Goal: Task Accomplishment & Management: Manage account settings

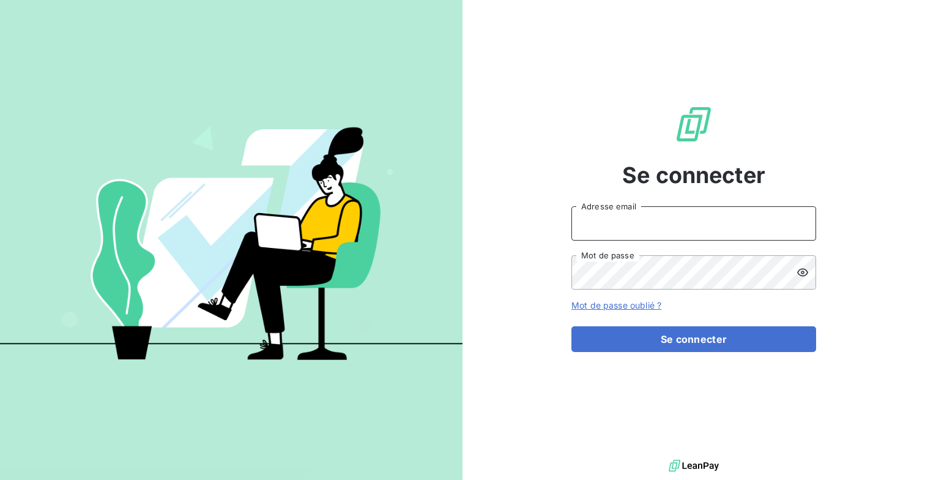
click at [610, 213] on input "Adresse email" at bounding box center [693, 223] width 245 height 34
type input "[EMAIL_ADDRESS][DOMAIN_NAME]"
click at [571, 326] on button "Se connecter" at bounding box center [693, 339] width 245 height 26
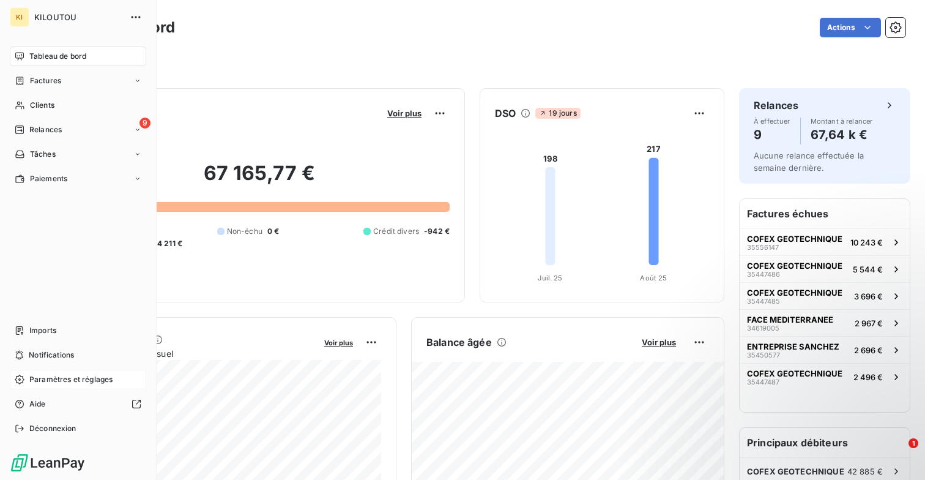
click at [57, 376] on span "Paramètres et réglages" at bounding box center [70, 379] width 83 height 11
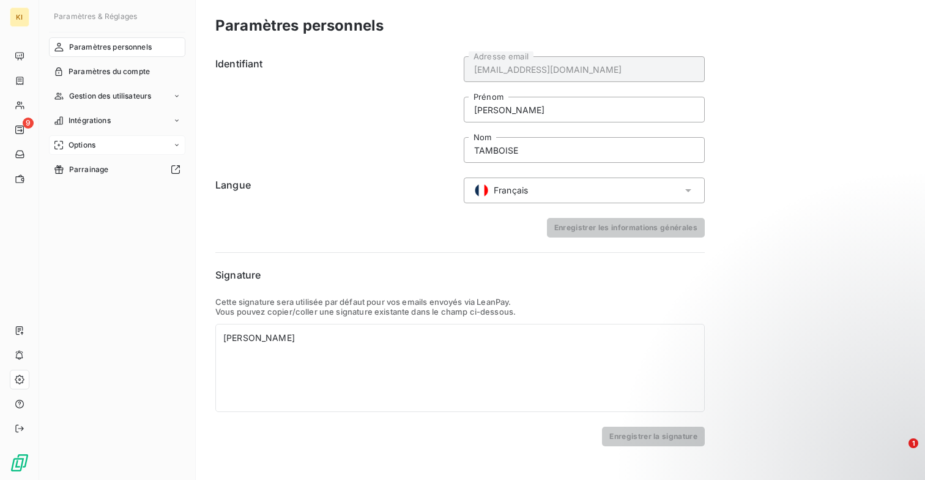
click at [84, 141] on span "Options" at bounding box center [82, 144] width 27 height 11
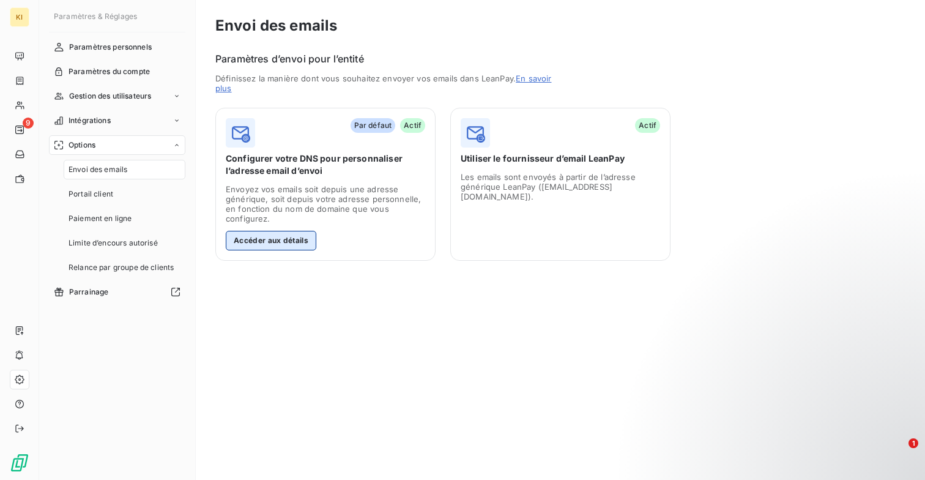
click at [276, 242] on button "Accéder aux détails" at bounding box center [271, 241] width 91 height 20
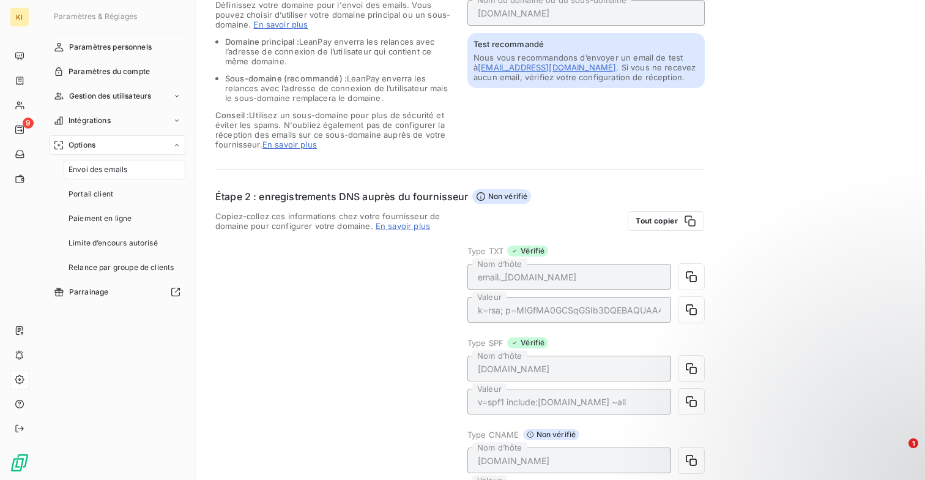
scroll to position [326, 0]
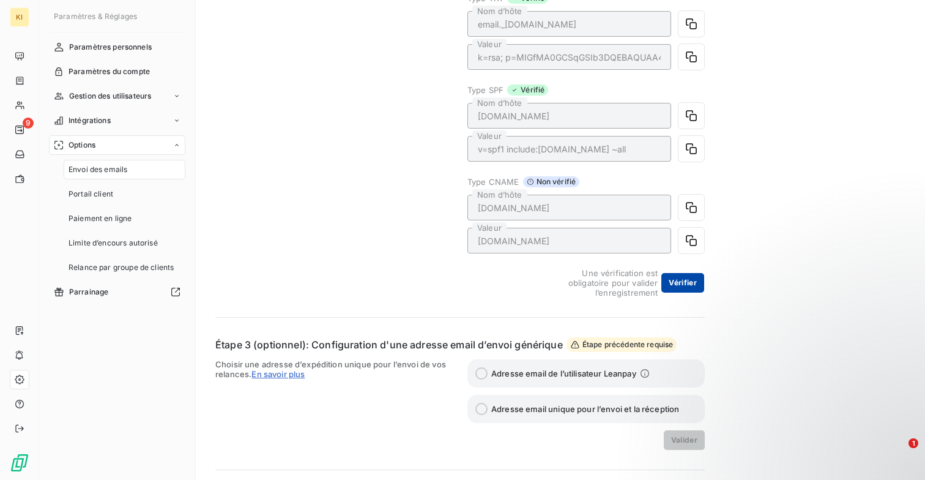
click at [691, 283] on button "Vérifier" at bounding box center [682, 283] width 43 height 20
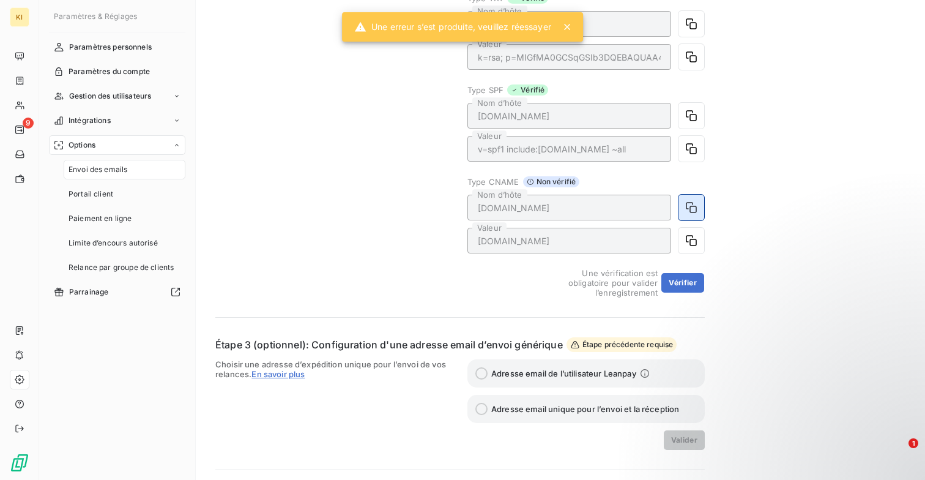
click at [688, 211] on icon "button" at bounding box center [691, 207] width 12 height 12
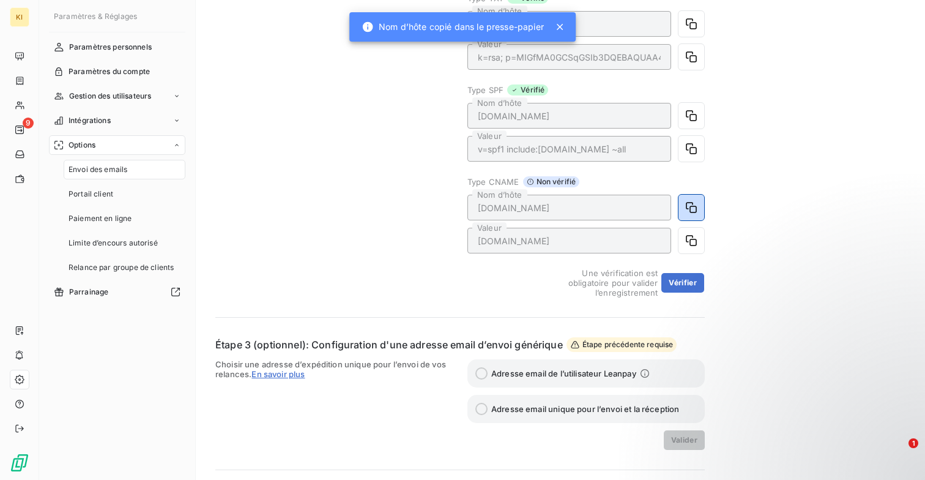
scroll to position [370, 0]
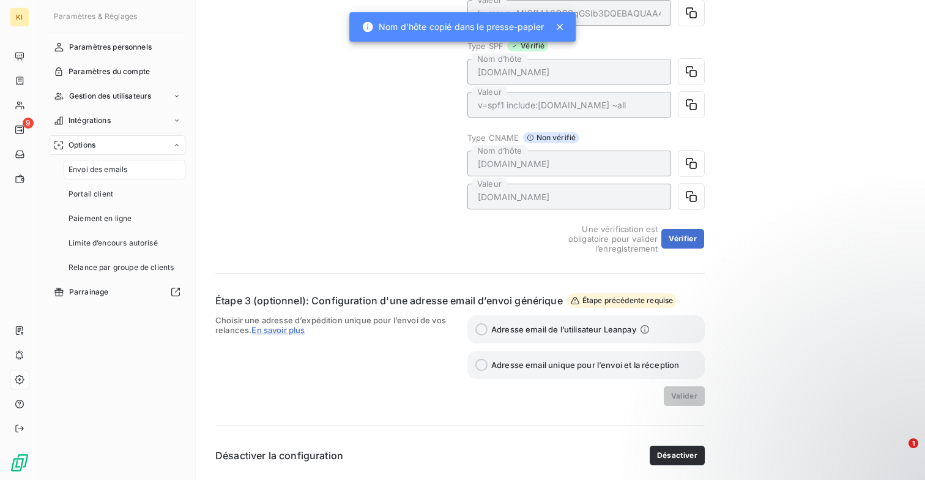
click at [557, 31] on icon at bounding box center [560, 27] width 12 height 12
